Goal: Task Accomplishment & Management: Manage account settings

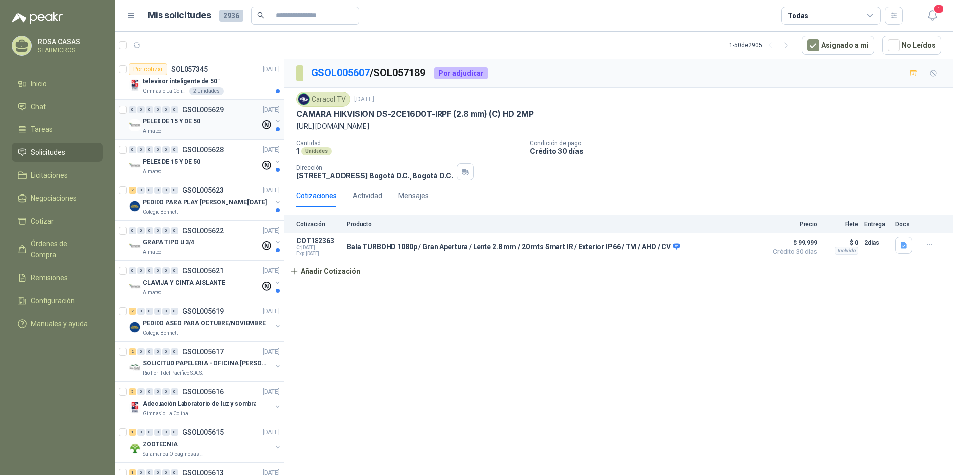
click at [213, 129] on div "Almatec" at bounding box center [202, 132] width 118 height 8
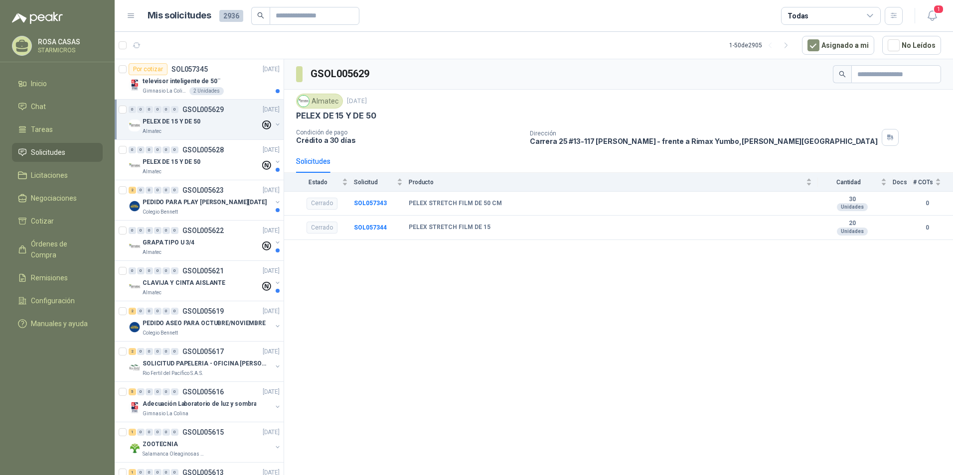
click at [671, 355] on div "GSOL005629 Almatec 25 sept, 2025 PELEX DE 15 Y DE 50 Condición de pago Crédito …" at bounding box center [618, 269] width 669 height 420
click at [612, 306] on div "GSOL005629 Almatec 25 sept, 2025 PELEX DE 15 Y DE 50 Condición de pago Crédito …" at bounding box center [618, 269] width 669 height 420
click at [927, 18] on icon "button" at bounding box center [932, 15] width 12 height 12
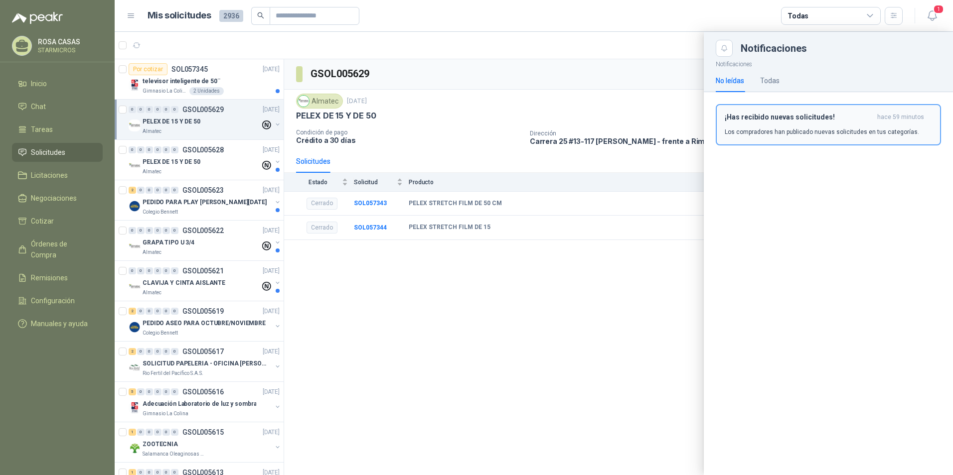
click at [792, 110] on button "¡Has recibido nuevas solicitudes! hace 59 minutos Los compradores han publicado…" at bounding box center [828, 124] width 225 height 41
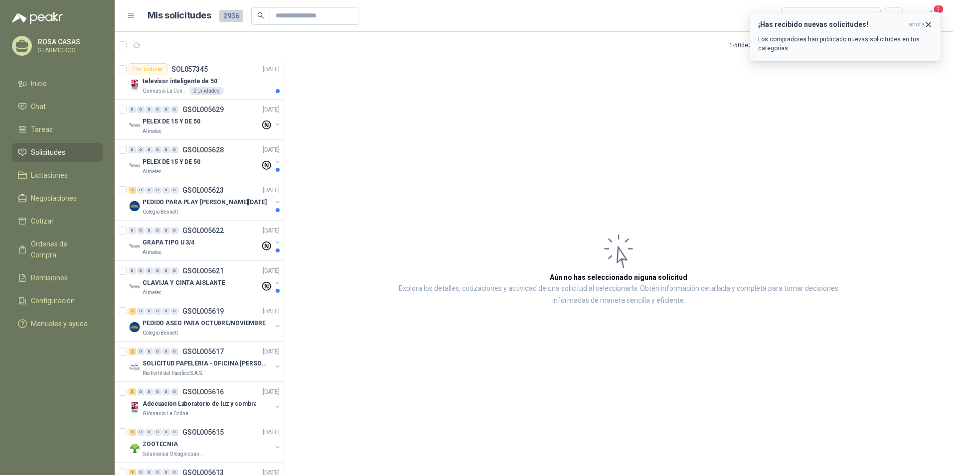
click at [808, 45] on p "Los compradores han publicado nuevas solicitudes en tus categorías." at bounding box center [845, 44] width 174 height 18
